Goal: Entertainment & Leisure: Consume media (video, audio)

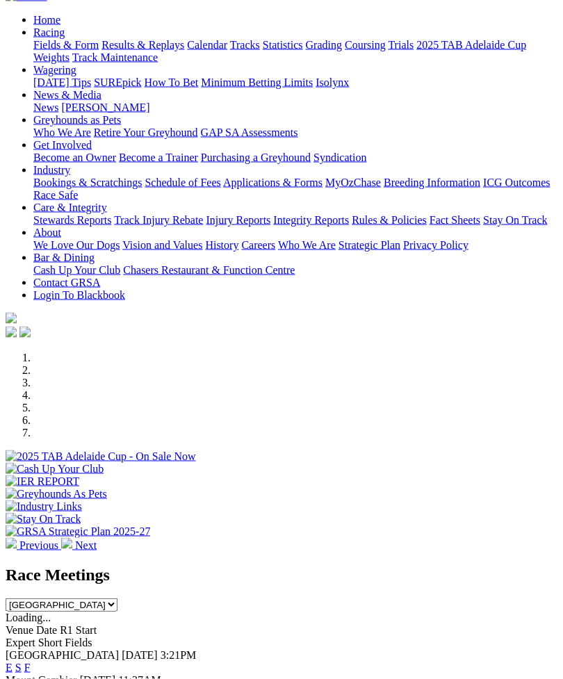
scroll to position [113, 0]
click at [31, 661] on link "F" at bounding box center [27, 667] width 6 height 12
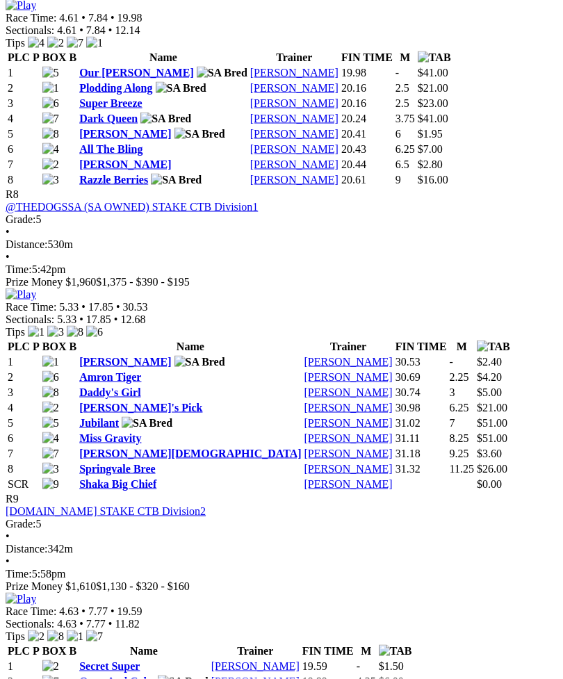
scroll to position [2343, 0]
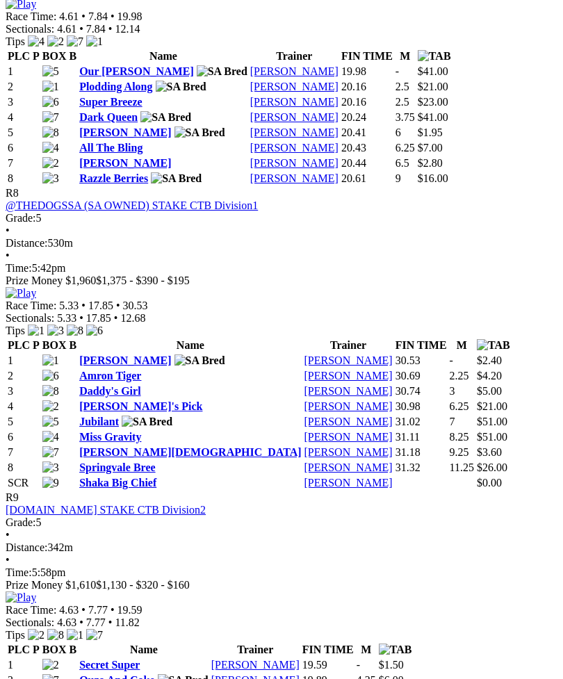
click at [142, 458] on link "[PERSON_NAME][DEMOGRAPHIC_DATA]" at bounding box center [190, 452] width 222 height 12
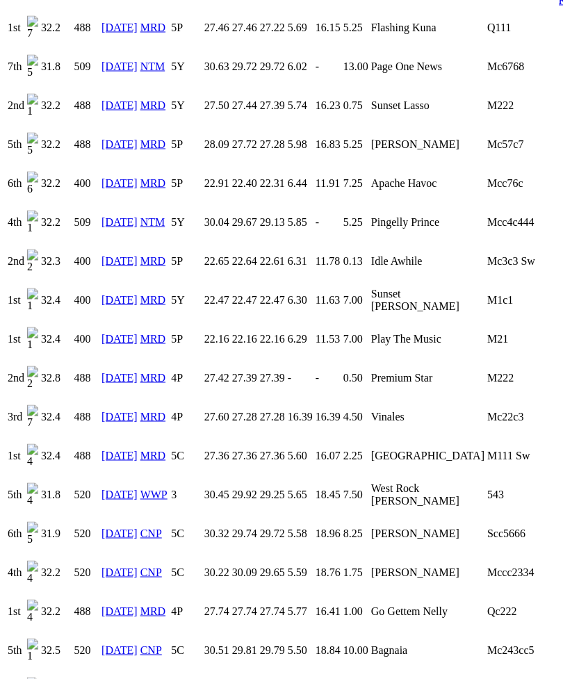
scroll to position [1563, 0]
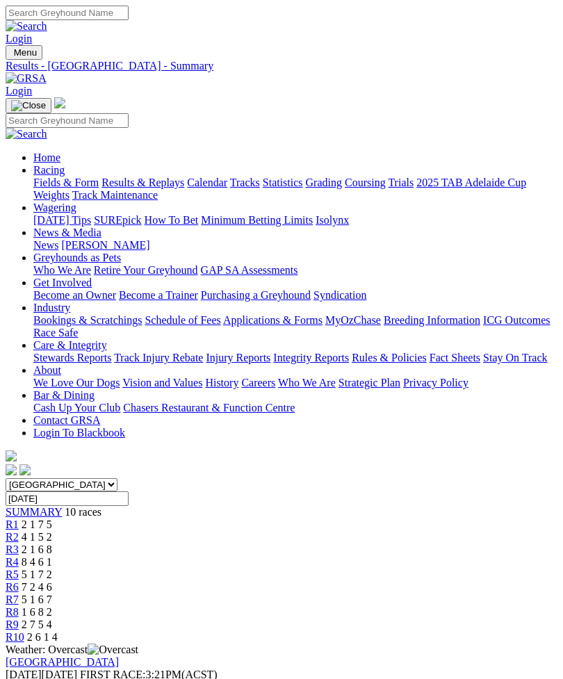
scroll to position [2389, 0]
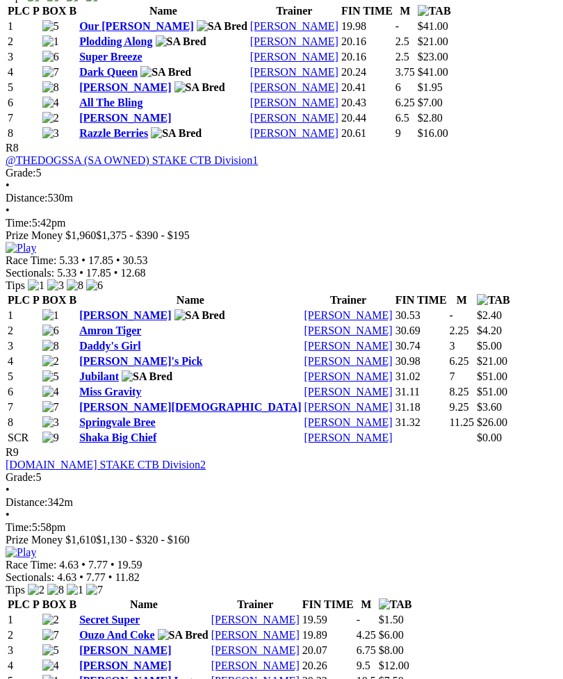
click at [36, 242] on img at bounding box center [21, 248] width 31 height 13
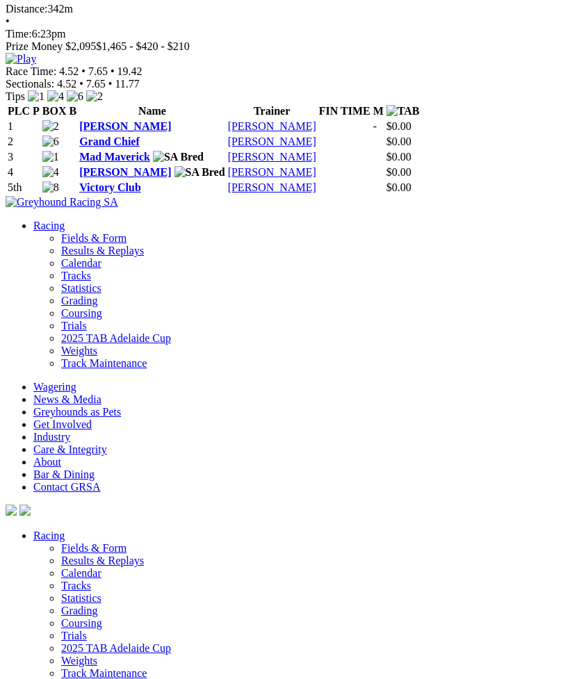
scroll to position [3140, 0]
click at [36, 66] on img at bounding box center [21, 59] width 31 height 13
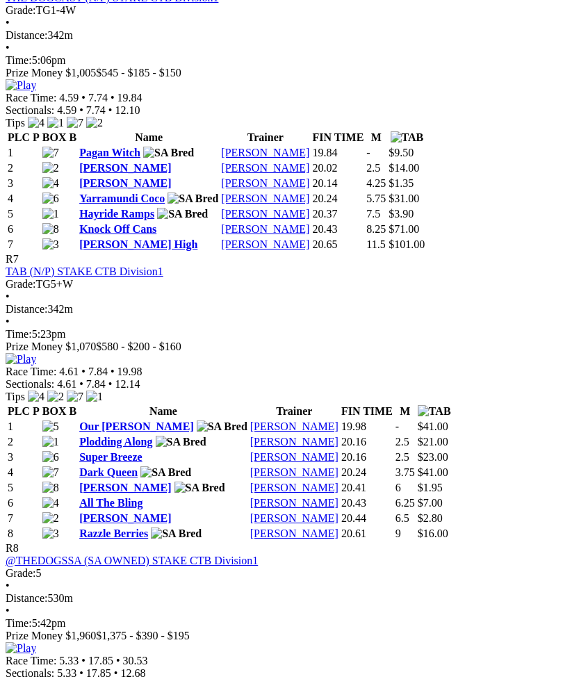
scroll to position [1987, 0]
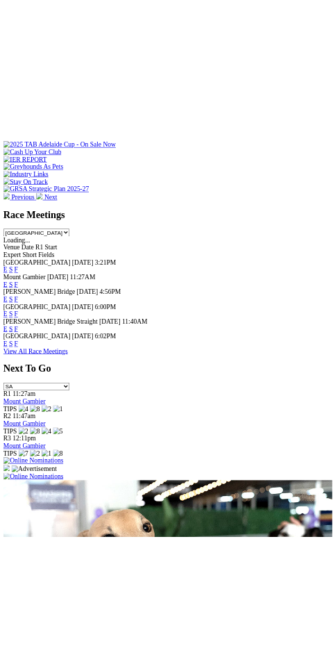
scroll to position [535, 0]
